Goal: Task Accomplishment & Management: Complete application form

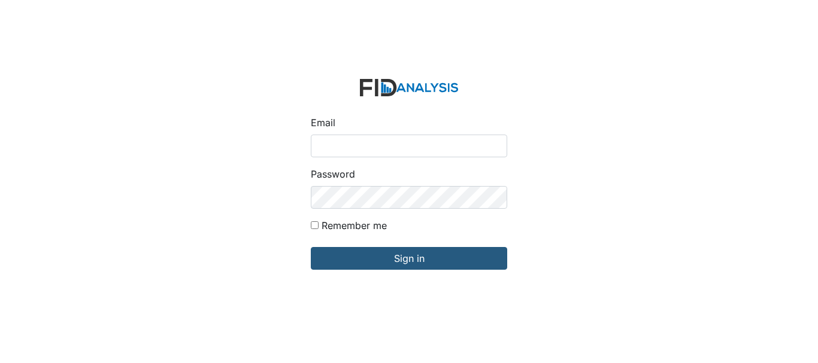
click at [386, 148] on input "Email" at bounding box center [409, 146] width 196 height 23
type input "[EMAIL_ADDRESS][DOMAIN_NAME]"
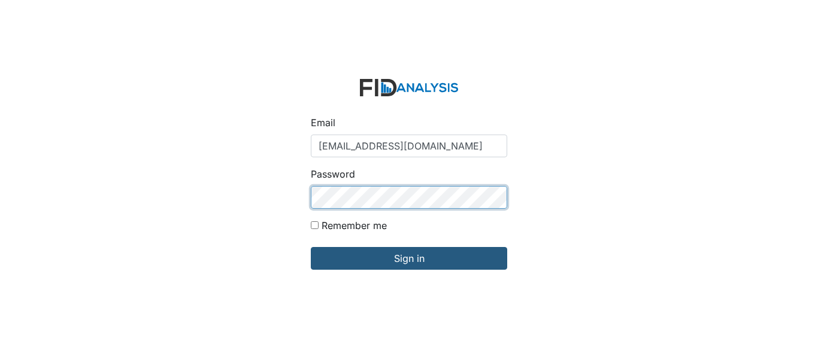
click at [311, 247] on input "Sign in" at bounding box center [409, 258] width 196 height 23
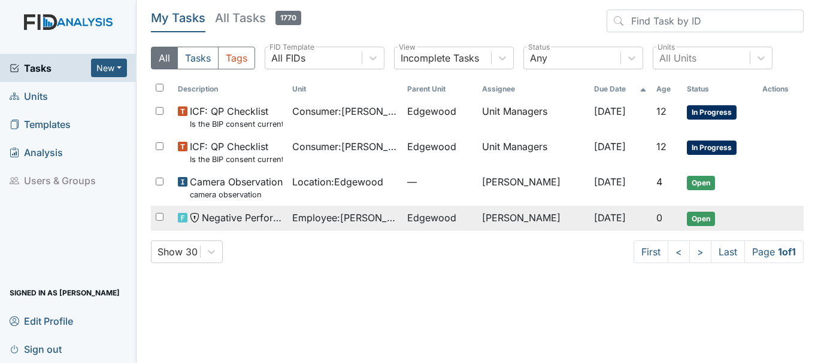
click at [302, 211] on span "Employee : [PERSON_NAME]" at bounding box center [344, 218] width 105 height 14
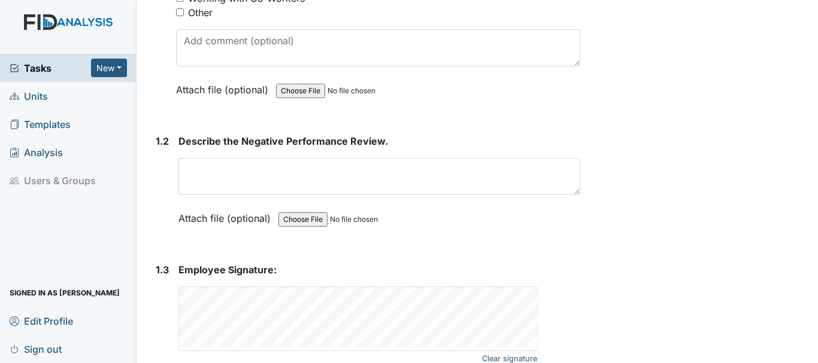
scroll to position [299, 0]
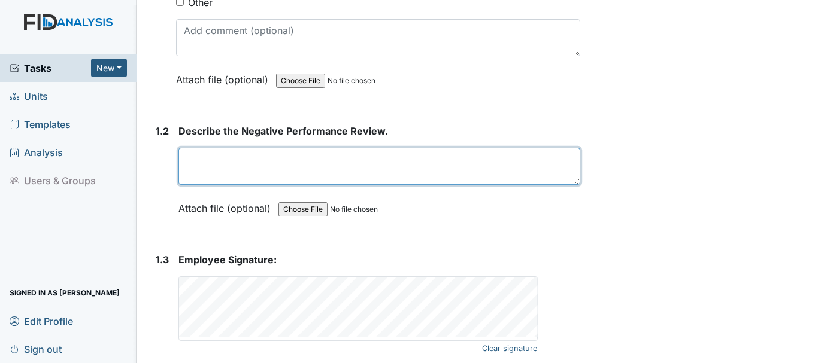
click at [226, 169] on textarea at bounding box center [379, 166] width 402 height 37
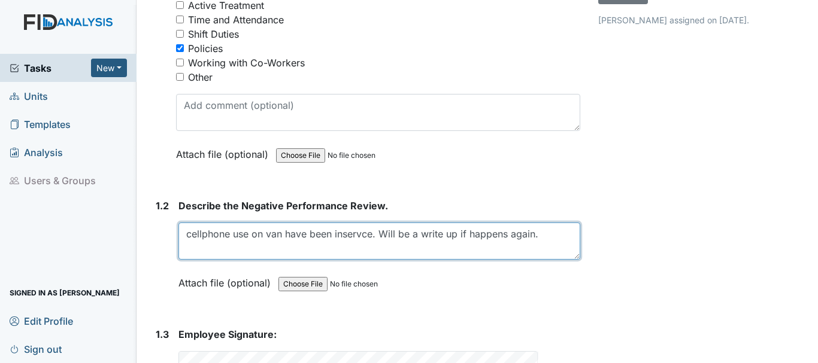
scroll to position [344, 0]
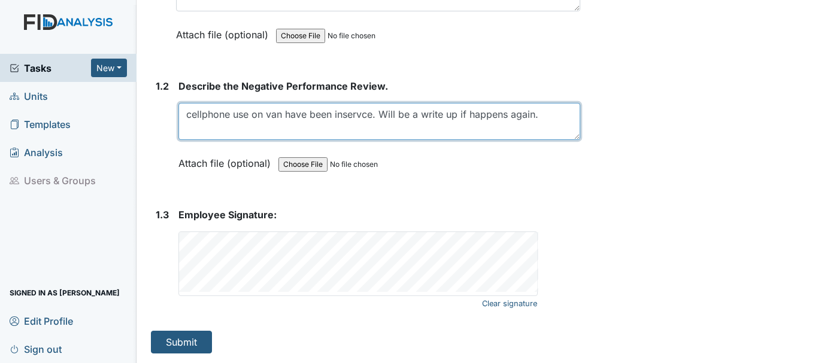
type textarea "cellphone use on van have been inservce. Will be a write up if happens again."
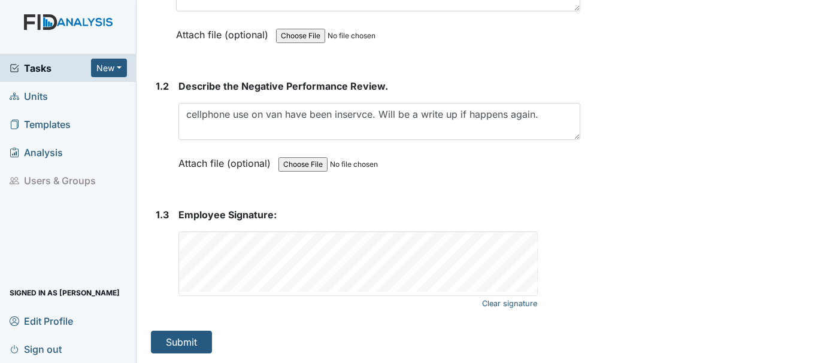
drag, startPoint x: 770, startPoint y: 122, endPoint x: 787, endPoint y: 116, distance: 18.4
click at [787, 116] on div "Archive Task × Are you sure you want to archive this task? It will appear as in…" at bounding box center [700, 9] width 223 height 689
click at [634, 223] on div "Archive Task × Are you sure you want to archive this task? It will appear as in…" at bounding box center [700, 9] width 223 height 689
drag, startPoint x: 728, startPoint y: 201, endPoint x: 749, endPoint y: 218, distance: 26.8
click at [743, 215] on div "Archive Task × Are you sure you want to archive this task? It will appear as in…" at bounding box center [700, 9] width 223 height 689
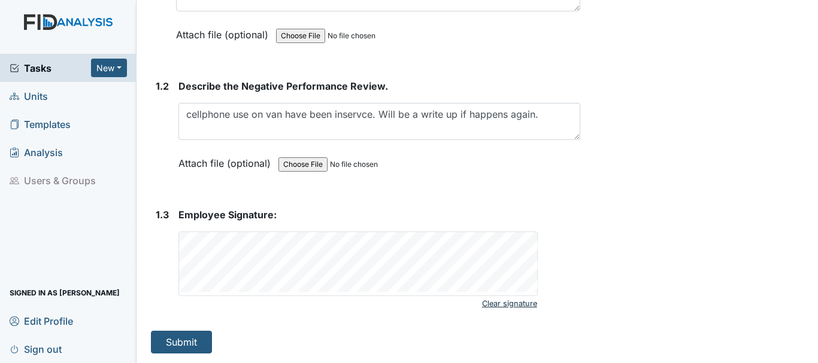
click at [493, 304] on link "Clear signature" at bounding box center [509, 304] width 55 height 16
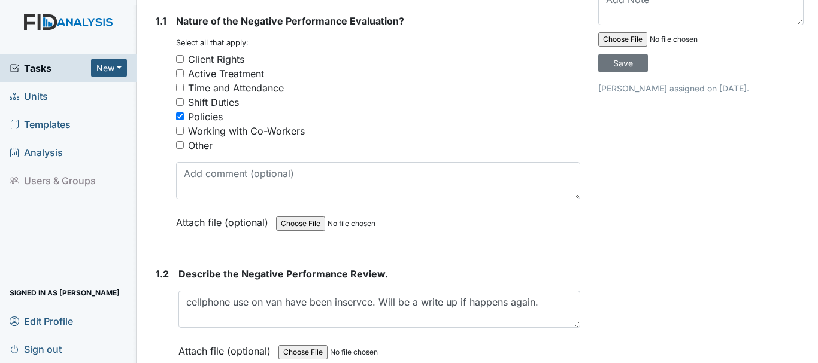
scroll to position [275, 0]
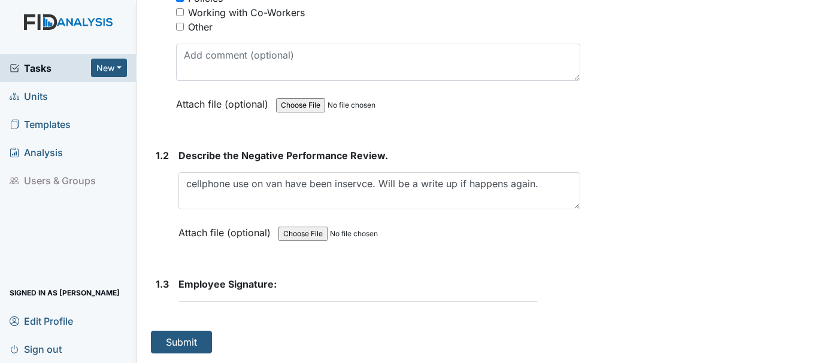
click at [289, 325] on div "1. Description: 1.1 Nature of the Negative Performance Evaluation? You must sel…" at bounding box center [365, 108] width 429 height 491
click at [295, 316] on div "1. Description: 1.1 Nature of the Negative Performance Evaluation? You must sel…" at bounding box center [365, 108] width 429 height 491
drag, startPoint x: 275, startPoint y: 319, endPoint x: 268, endPoint y: 331, distance: 14.0
click at [269, 331] on div "1. Description: 1.1 Nature of the Negative Performance Evaluation? You must sel…" at bounding box center [365, 108] width 429 height 491
click at [268, 329] on div "1. Description: 1.1 Nature of the Negative Performance Evaluation? You must sel…" at bounding box center [365, 108] width 429 height 491
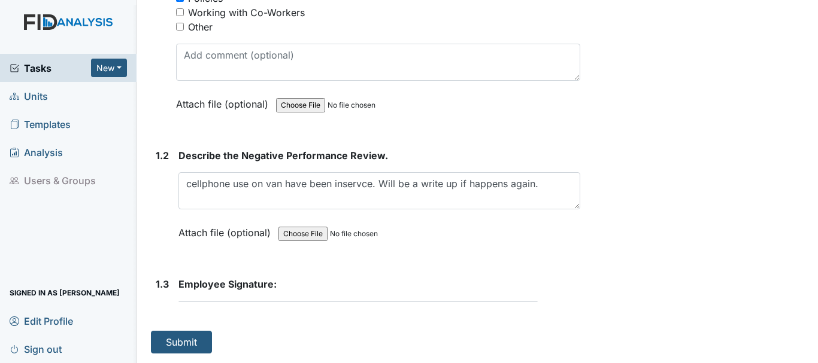
click at [267, 329] on div "1. Description: 1.1 Nature of the Negative Performance Evaluation? You must sel…" at bounding box center [365, 108] width 429 height 491
click at [271, 331] on div "1. Description: 1.1 Nature of the Negative Performance Evaluation? You must sel…" at bounding box center [365, 108] width 429 height 491
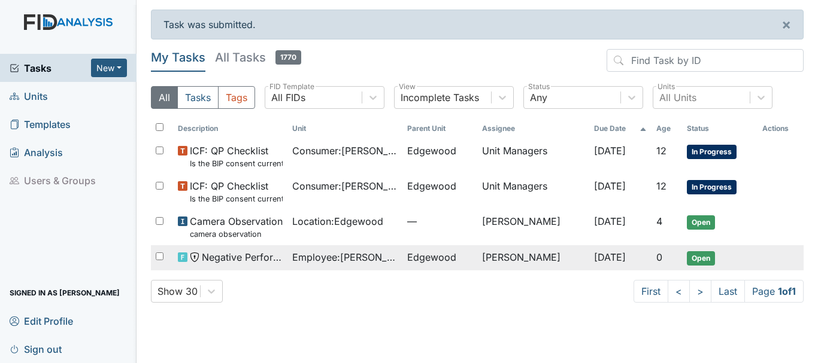
click at [344, 256] on span "Employee : Anderson, Shirley" at bounding box center [344, 257] width 105 height 14
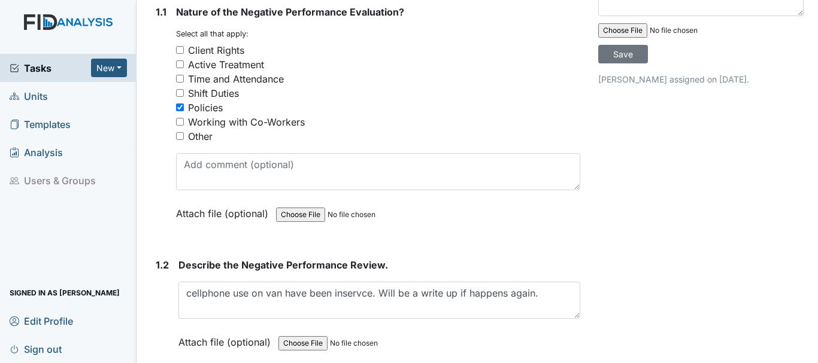
scroll to position [344, 0]
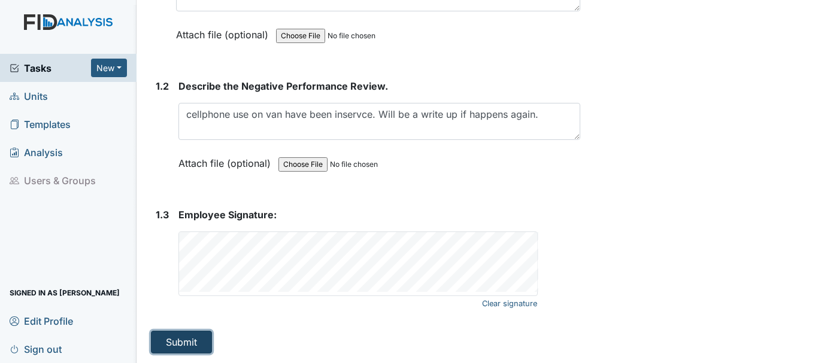
click at [172, 340] on button "Submit" at bounding box center [181, 342] width 61 height 23
